Goal: Transaction & Acquisition: Purchase product/service

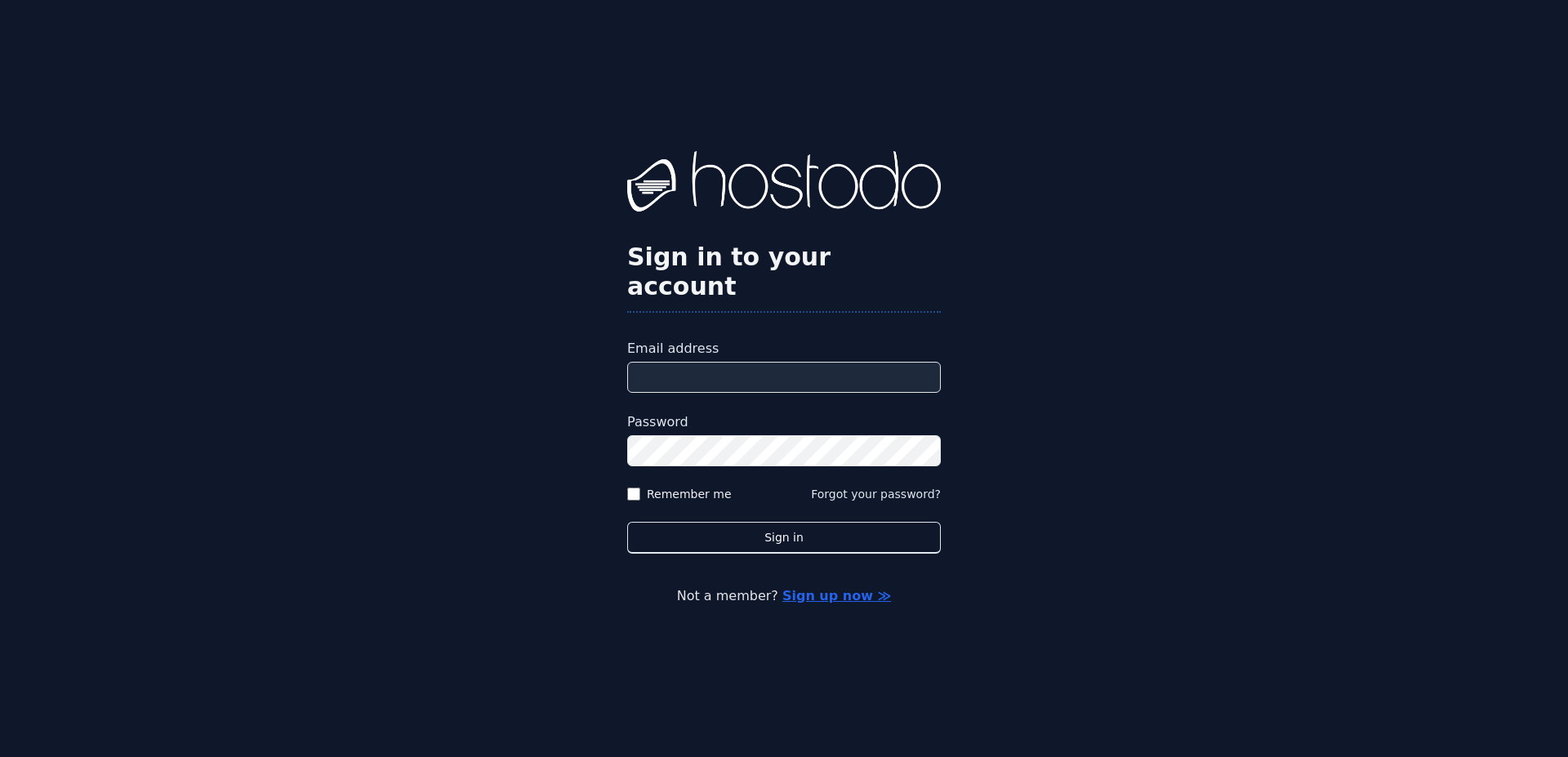
click at [827, 362] on input "Email address" at bounding box center [784, 377] width 313 height 31
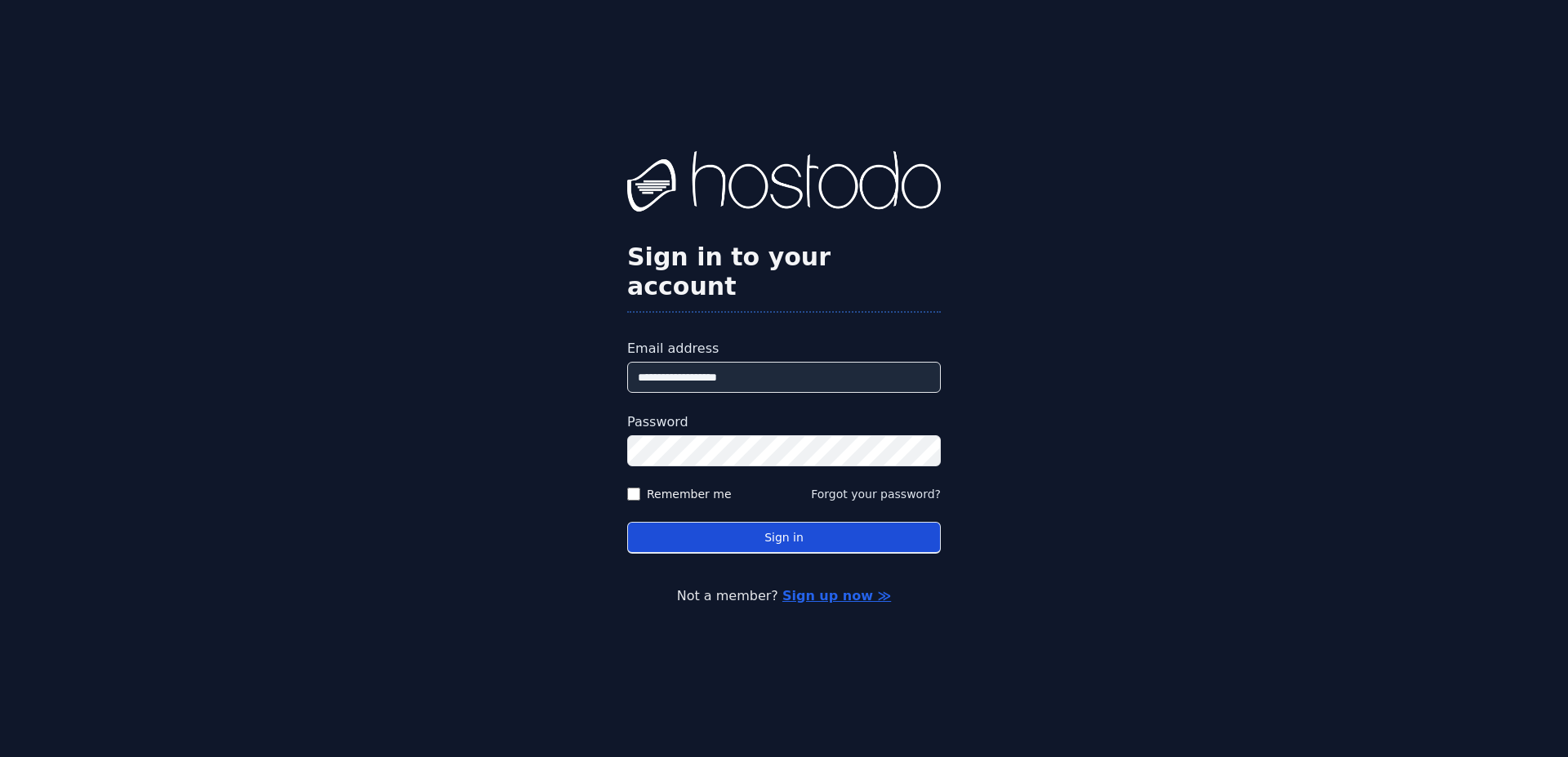
type input "**********"
click at [772, 522] on button "Sign in" at bounding box center [784, 538] width 313 height 32
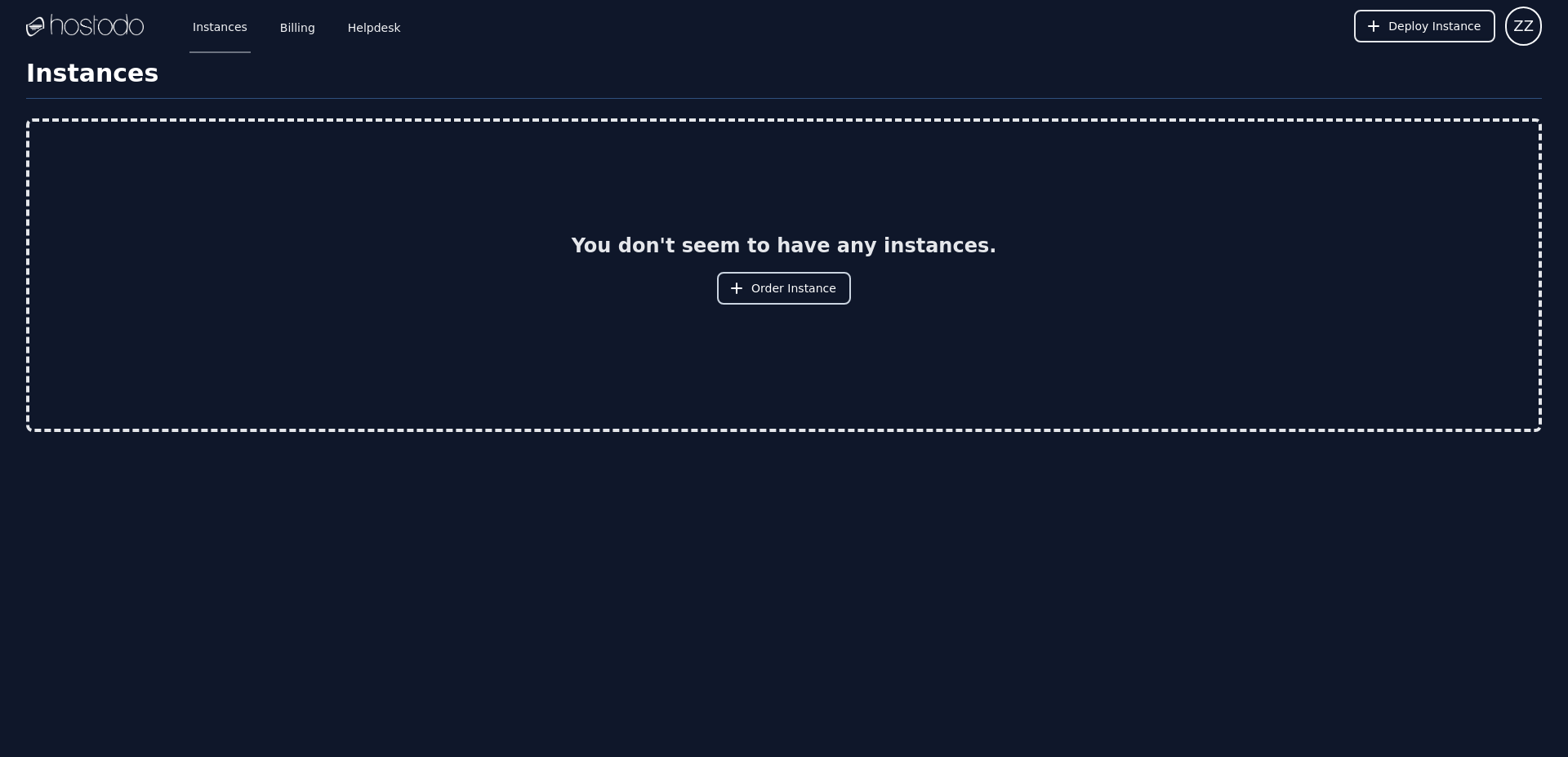
click at [832, 285] on button "Order Instance" at bounding box center [784, 288] width 133 height 33
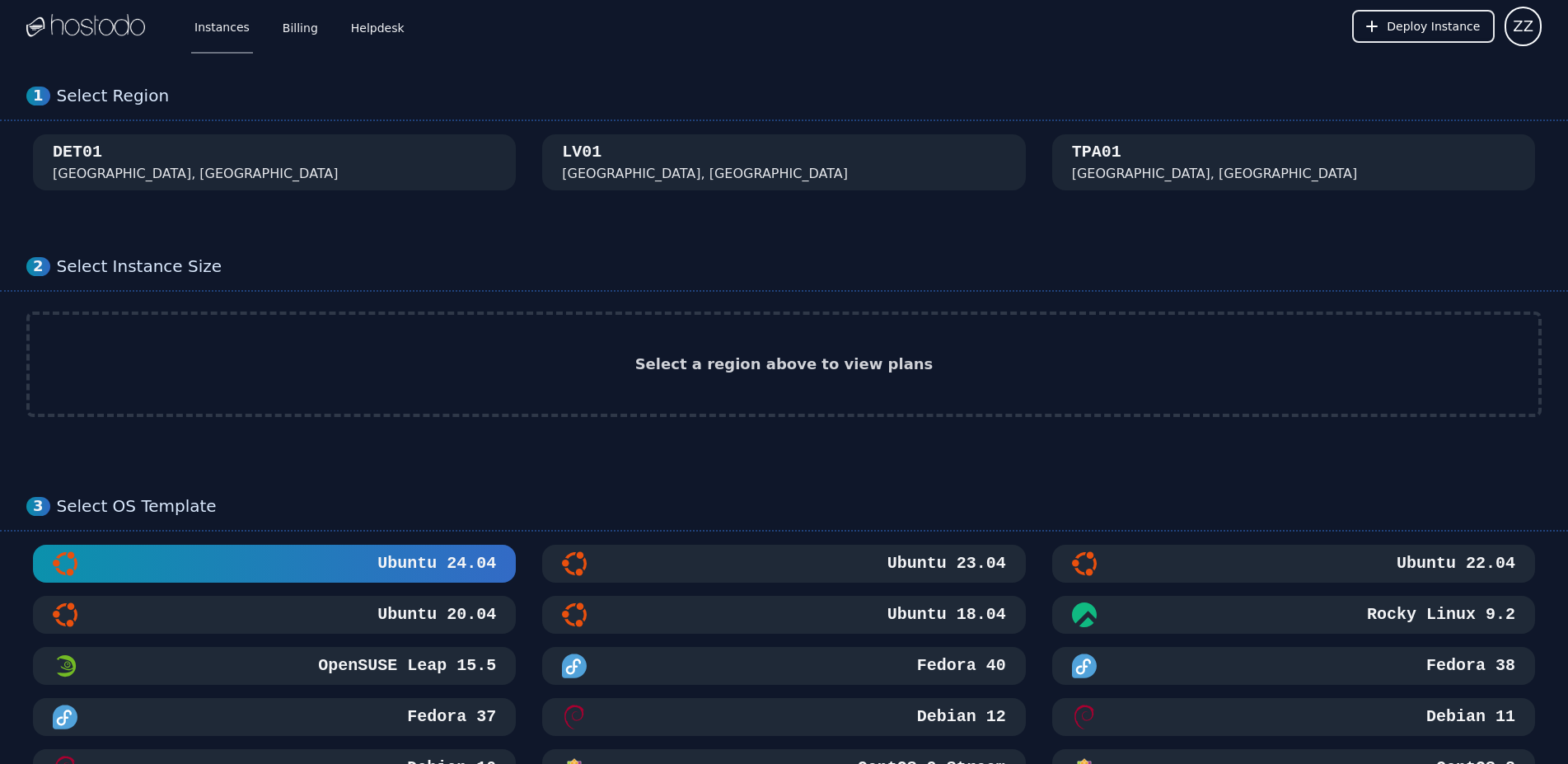
click at [798, 569] on div "Ubuntu 23.04" at bounding box center [784, 563] width 443 height 24
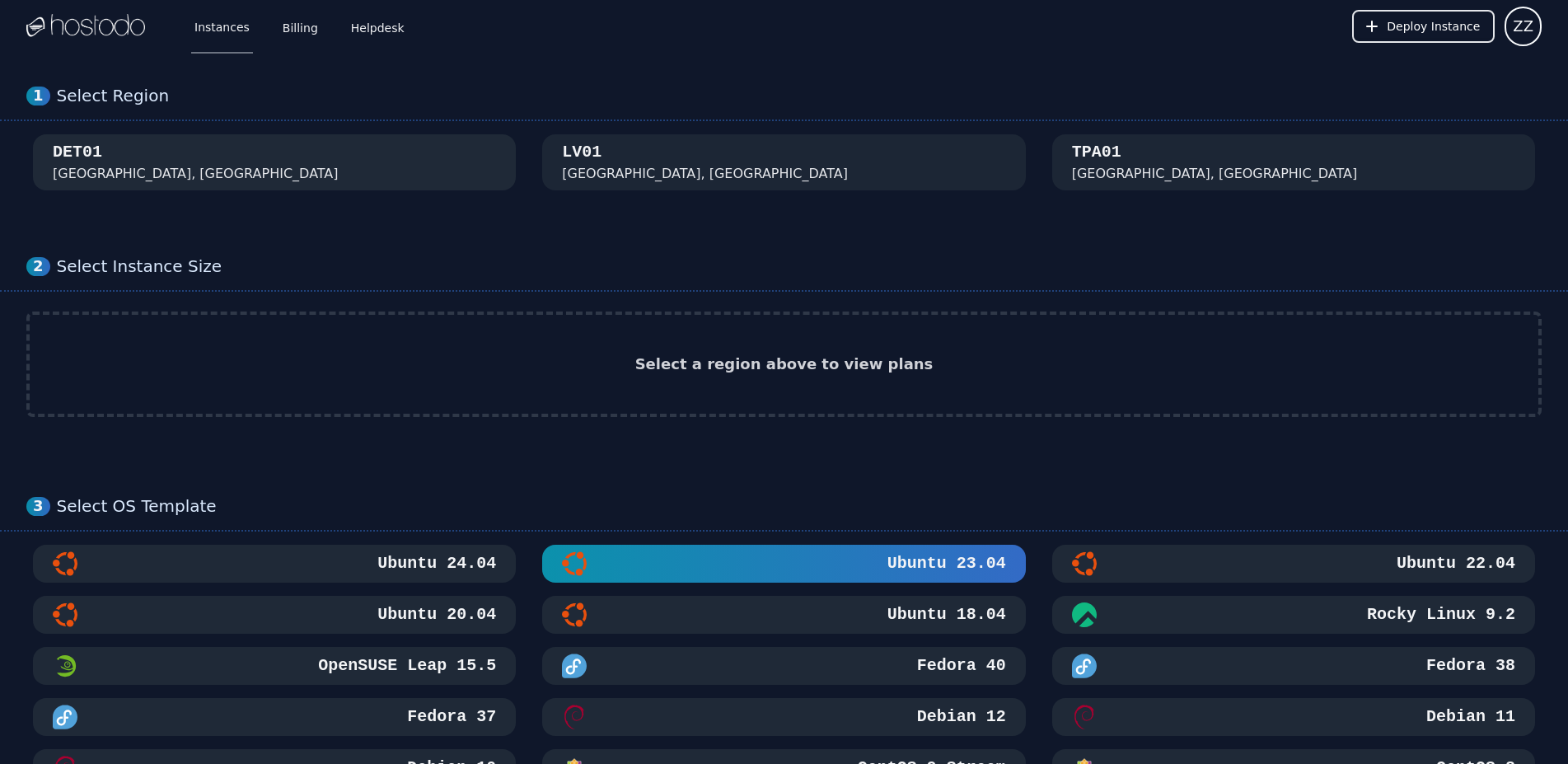
click at [315, 167] on div "DET01 [GEOGRAPHIC_DATA], [GEOGRAPHIC_DATA]" at bounding box center [274, 162] width 443 height 43
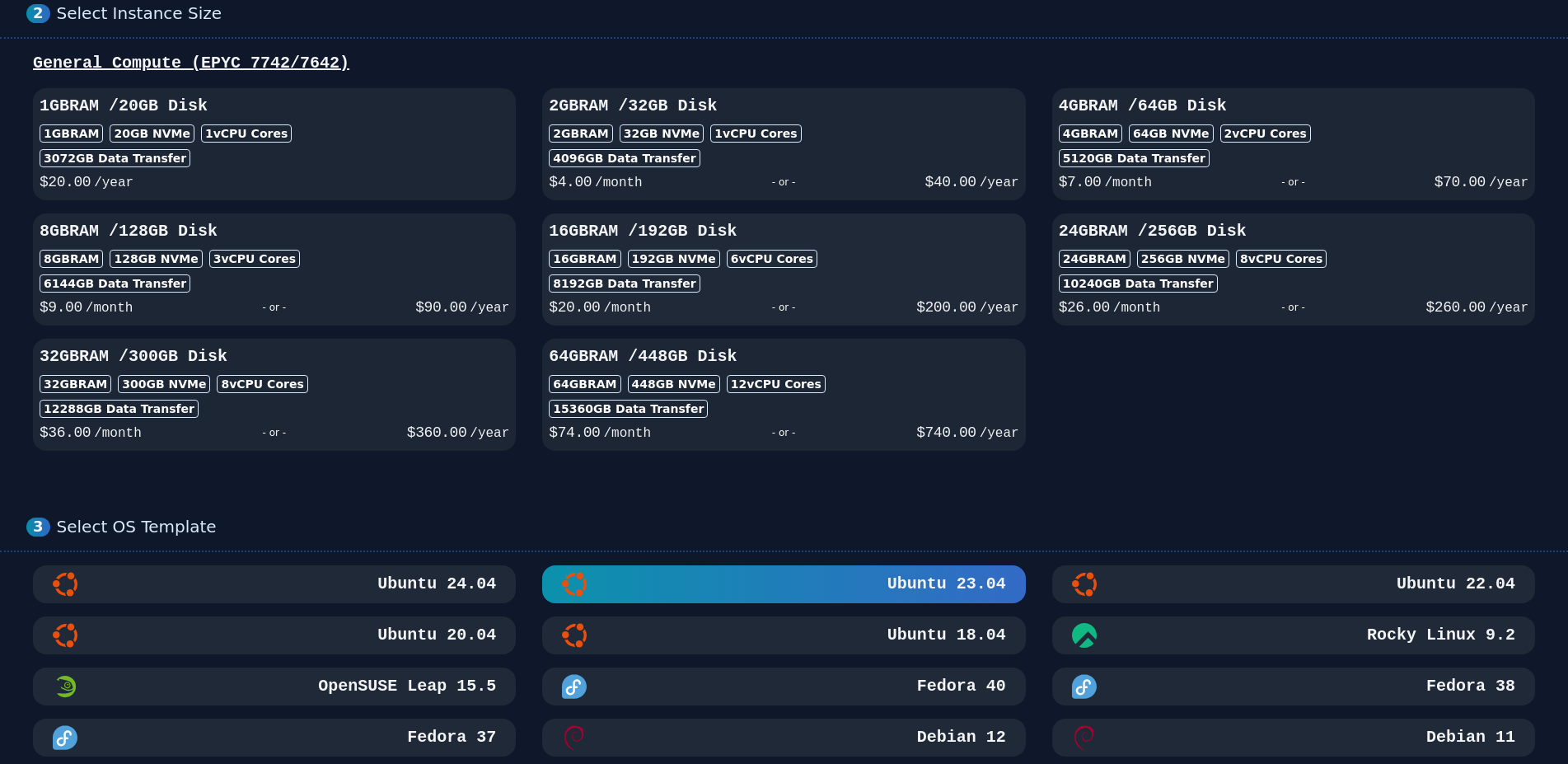
scroll to position [252, 0]
click at [669, 174] on div "- or -" at bounding box center [784, 183] width 283 height 23
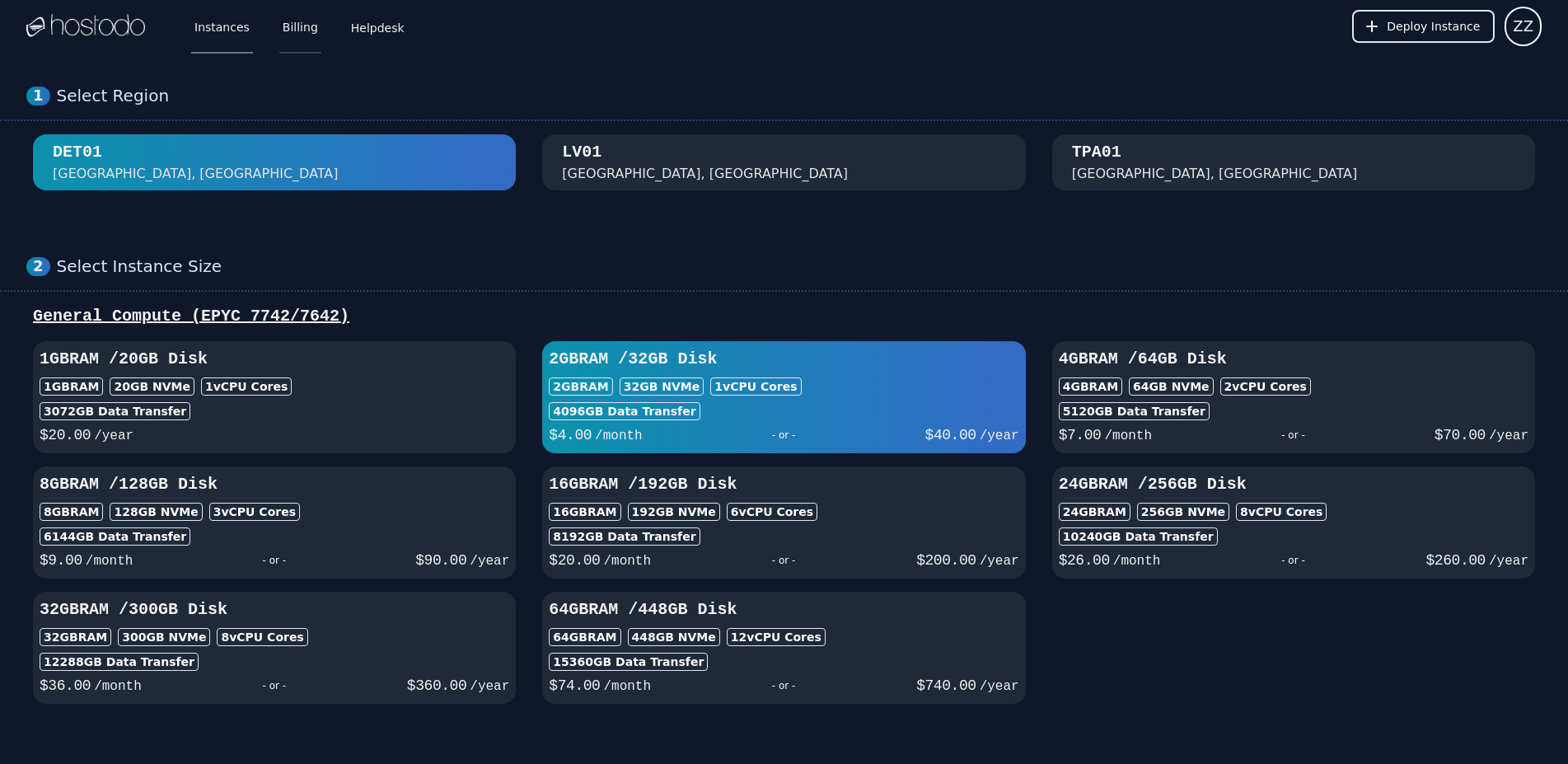
click at [298, 32] on link "Billing" at bounding box center [300, 26] width 42 height 55
